Goal: Communication & Community: Answer question/provide support

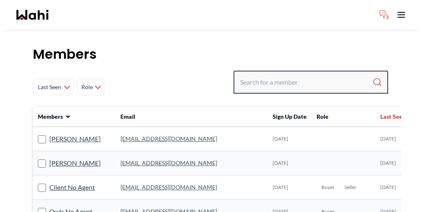
click at [299, 75] on input "Search input" at bounding box center [306, 82] width 132 height 15
type input "[PERSON_NAME]"
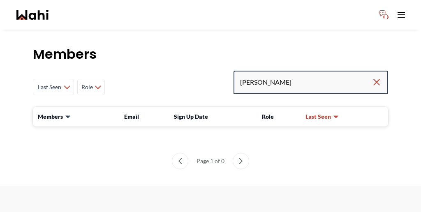
click at [301, 75] on input "[PERSON_NAME]" at bounding box center [305, 82] width 131 height 15
type input "[PERSON_NAME]"
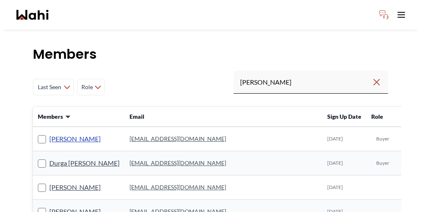
click at [49, 133] on link "[PERSON_NAME]" at bounding box center [74, 138] width 51 height 11
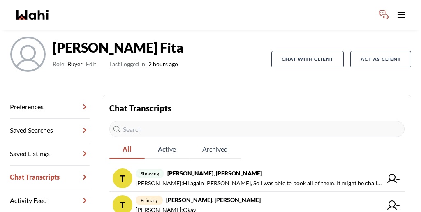
scroll to position [59, 0]
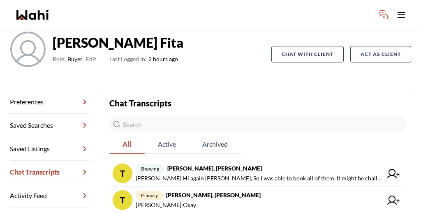
click at [199, 190] on span "primary [PERSON_NAME], [PERSON_NAME]" at bounding box center [259, 195] width 246 height 10
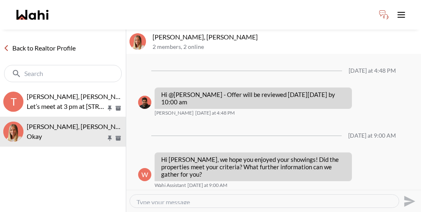
scroll to position [863, 0]
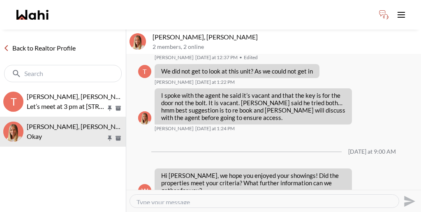
click at [192, 198] on textarea "Type your message" at bounding box center [263, 201] width 255 height 6
paste textarea "We will be sending a CoRep Document that you will need to sign prior to your ou…"
type textarea "We will be sending a CoRep Document that you will need to sign prior to your ou…"
